Goal: Transaction & Acquisition: Purchase product/service

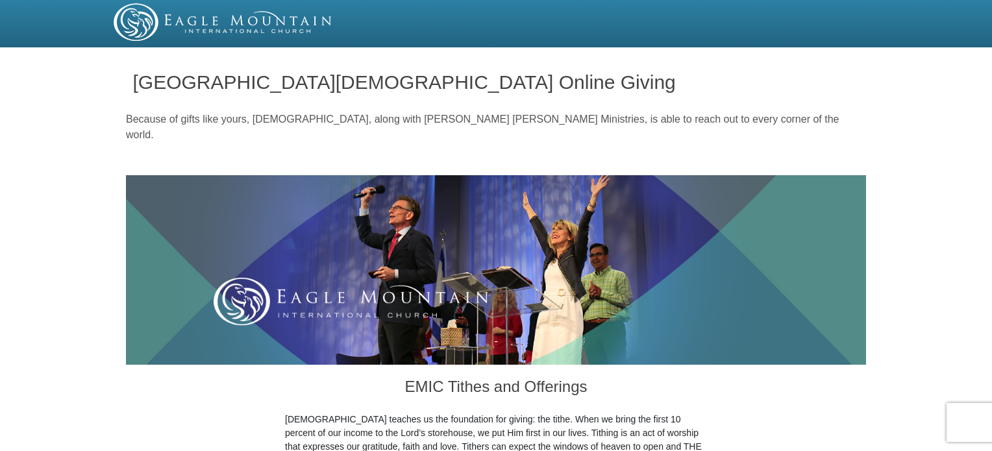
drag, startPoint x: 993, startPoint y: 64, endPoint x: 994, endPoint y: 78, distance: 13.6
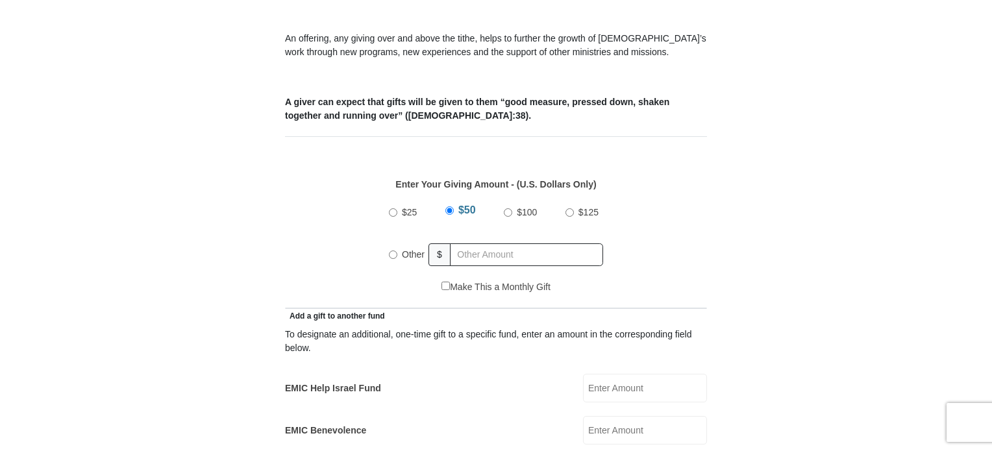
scroll to position [520, 0]
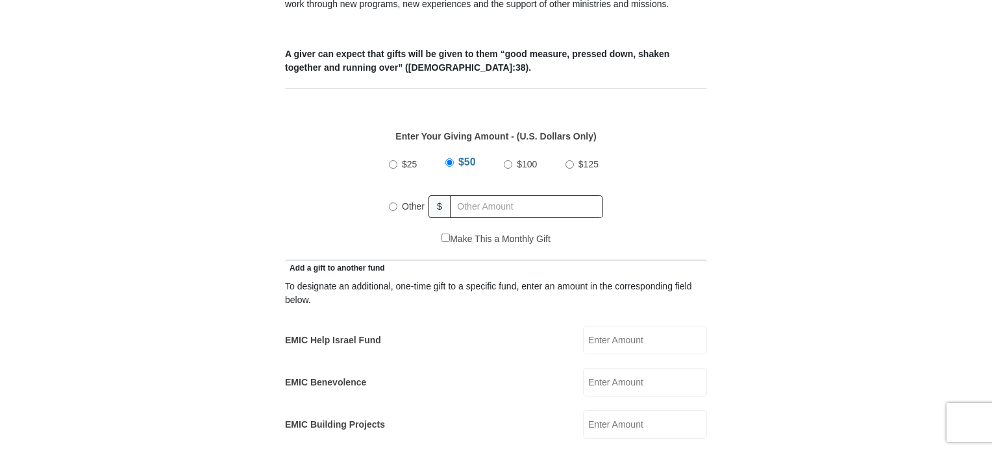
click at [389, 202] on input "Other" at bounding box center [393, 206] width 8 height 8
radio input "true"
type input "185"
drag, startPoint x: 991, startPoint y: 180, endPoint x: 971, endPoint y: 196, distance: 25.8
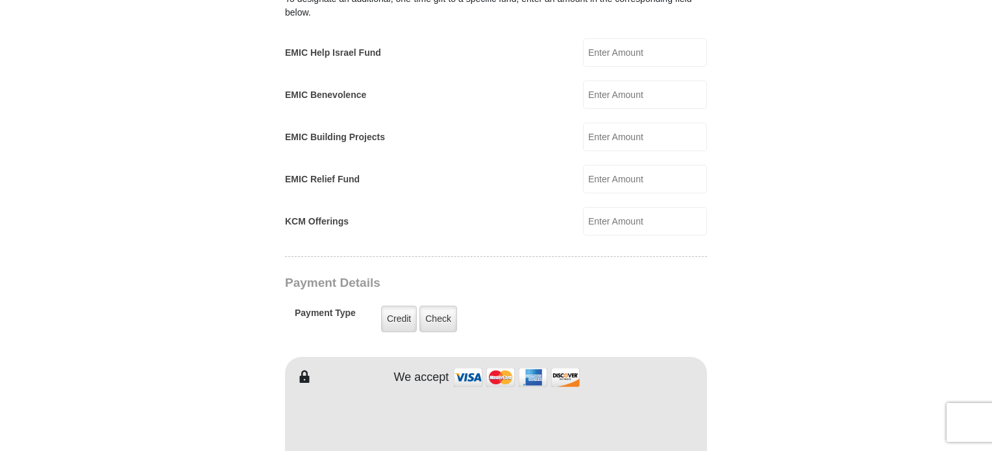
scroll to position [815, 0]
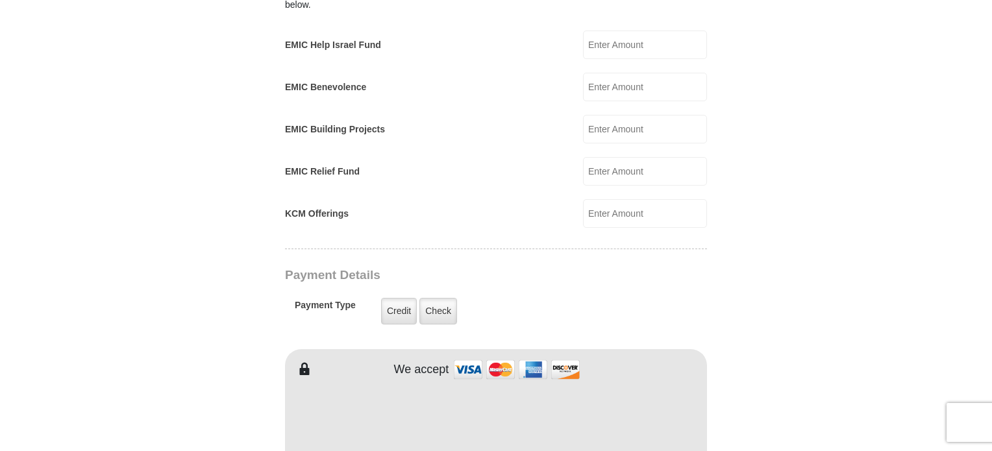
click at [991, 167] on html "Eagle Mountain International Church Online Giving Because of gifts like yours, …" at bounding box center [496, 362] width 992 height 2355
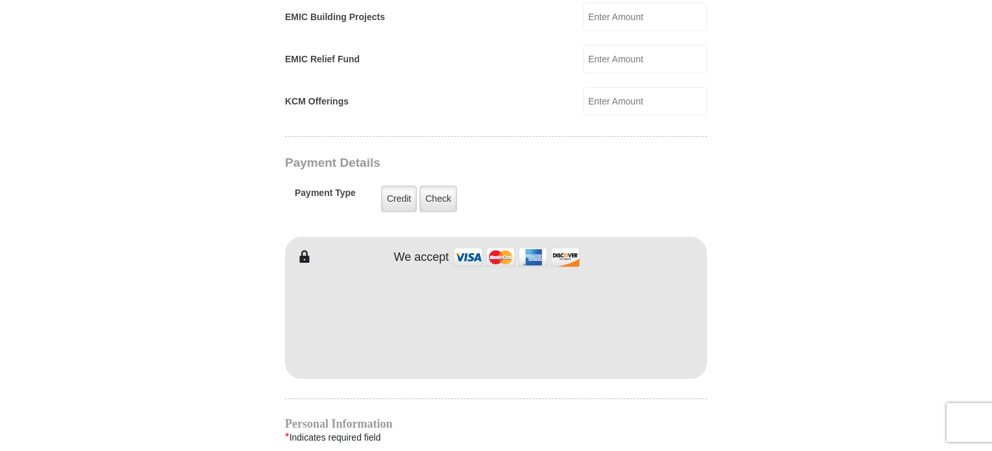
scroll to position [925, 0]
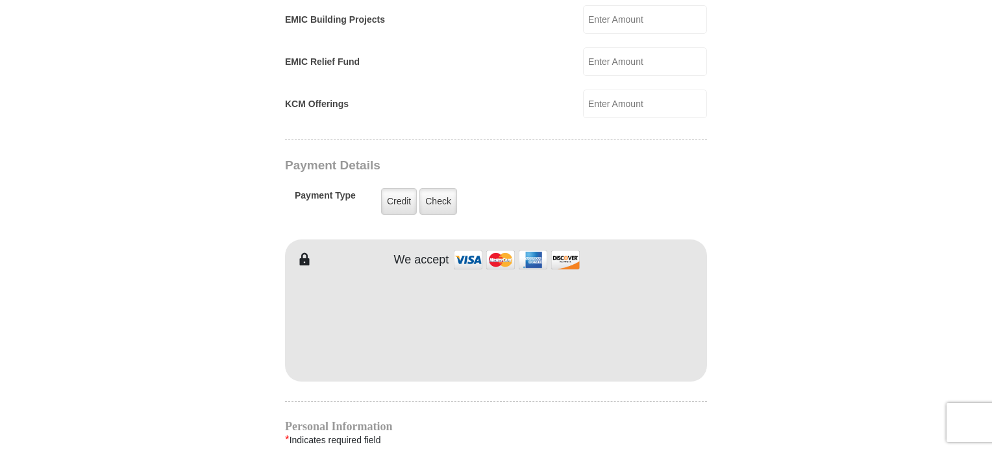
type input "Linda"
type input "Pontnack"
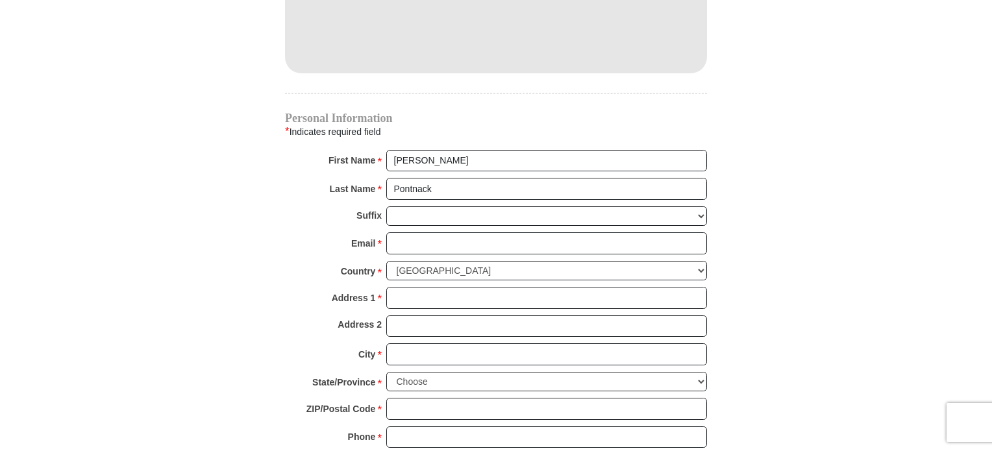
scroll to position [1238, 0]
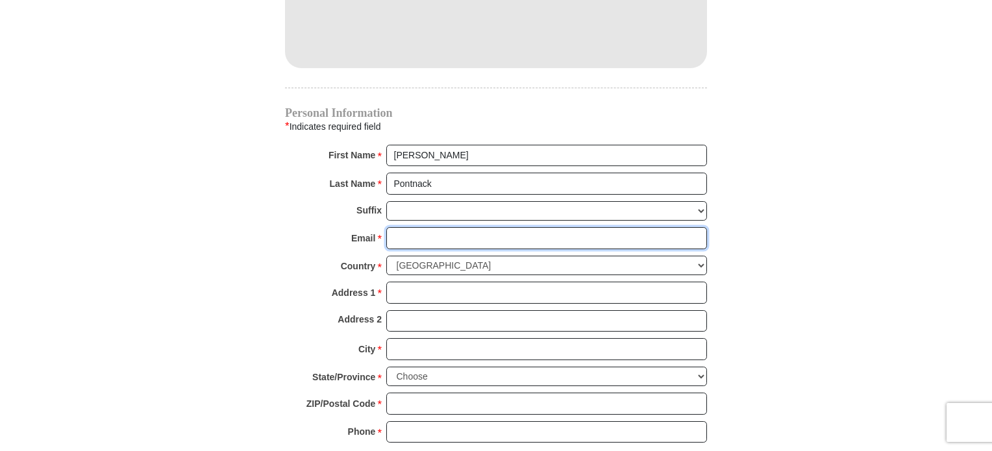
click at [422, 227] on input "Email *" at bounding box center [546, 238] width 321 height 22
type input "lplindajean49@gmail.com"
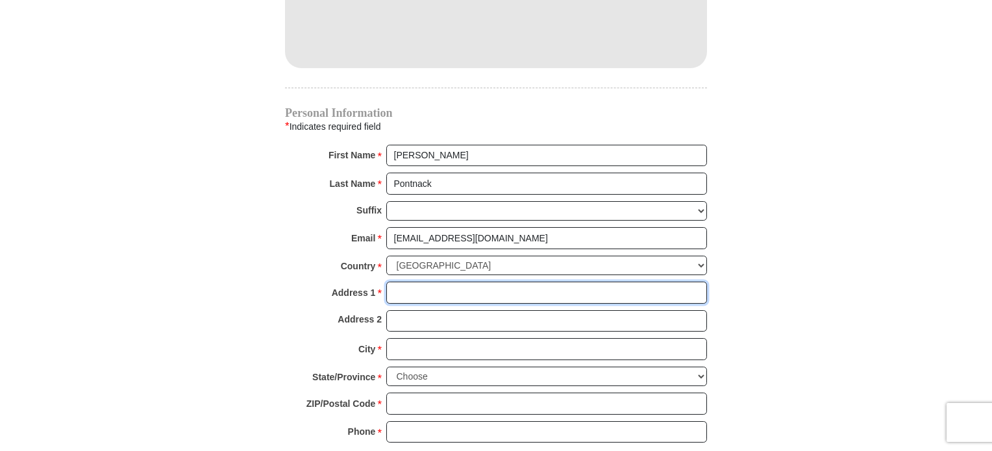
type input "5029 Linden Rd, Apt."
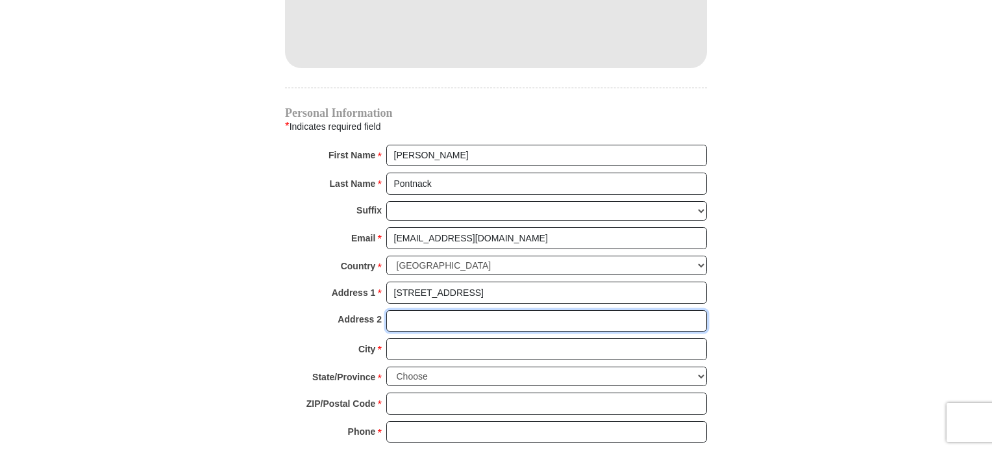
type input "APT. 12111"
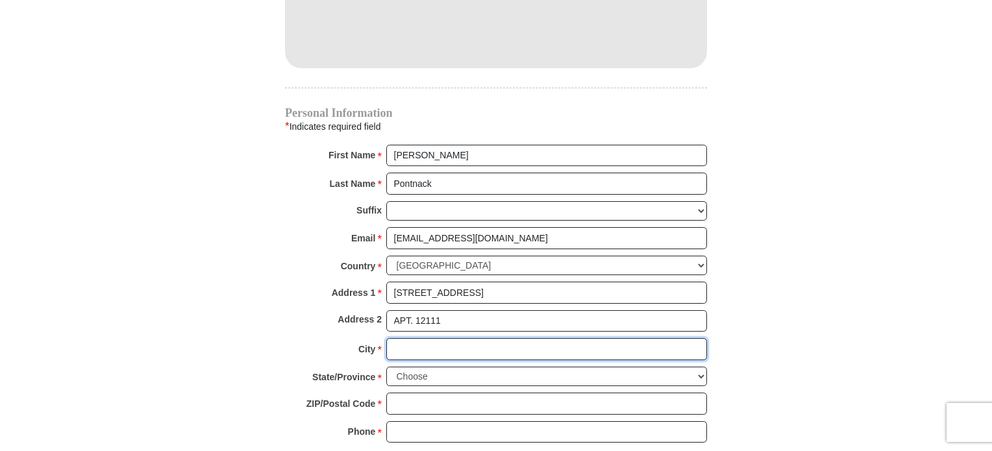
type input "ROCKFORD"
select select "IL"
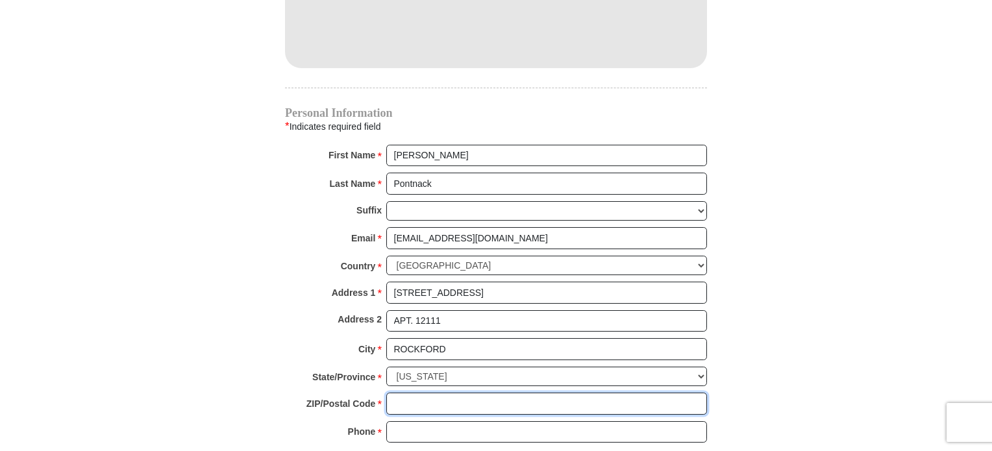
type input "61109"
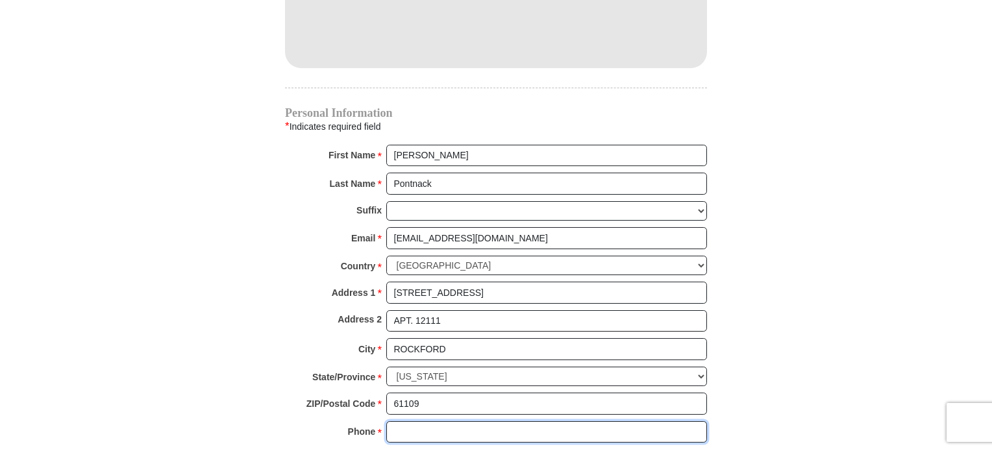
type input "8155660451"
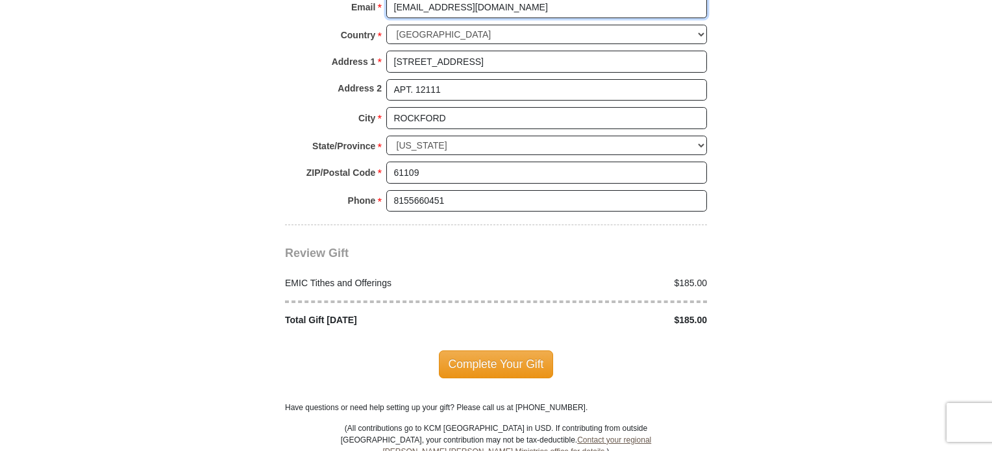
scroll to position [1474, 0]
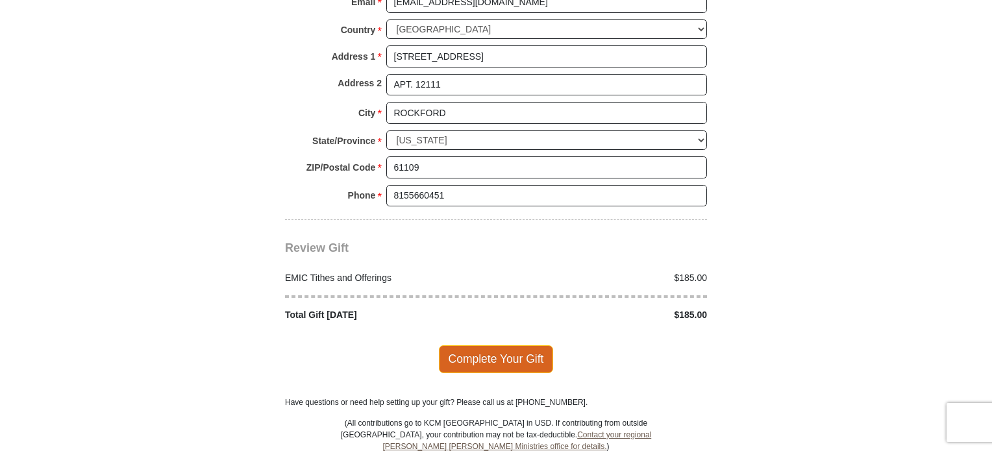
click at [509, 345] on span "Complete Your Gift" at bounding box center [496, 358] width 115 height 27
